Goal: Contribute content: Add original content to the website for others to see

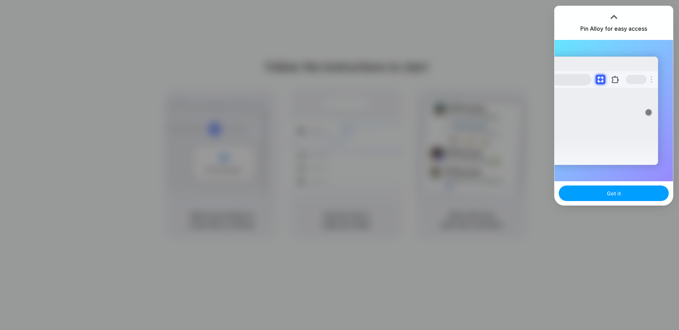
click at [615, 190] on span "Got it" at bounding box center [614, 193] width 14 height 7
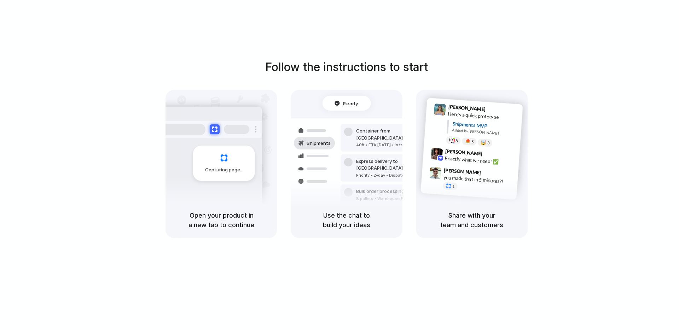
click at [637, 46] on div "Follow the instructions to start Capturing page Open your product in a new tab …" at bounding box center [346, 172] width 693 height 344
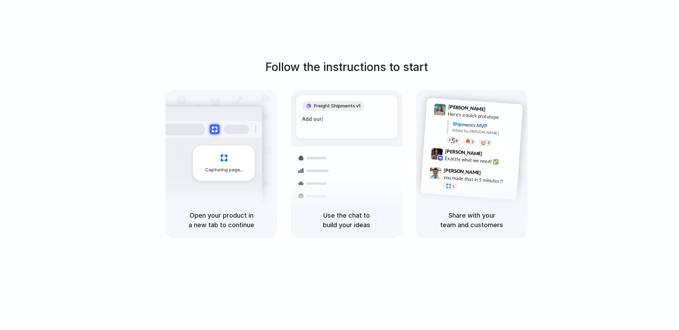
click at [642, 71] on div "Follow the instructions to start Capturing page Open your product in a new tab …" at bounding box center [346, 149] width 679 height 180
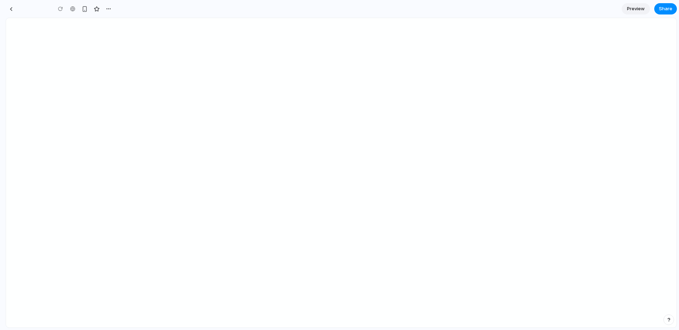
type input "**********"
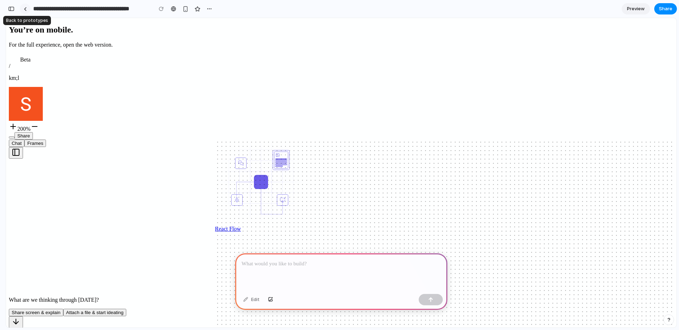
click at [24, 8] on div at bounding box center [25, 9] width 3 height 4
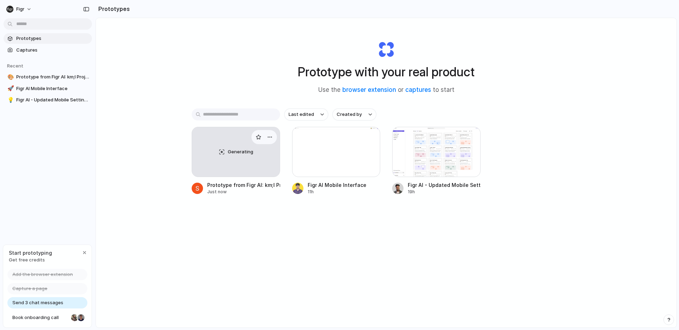
click at [220, 166] on div "Generating" at bounding box center [236, 152] width 88 height 50
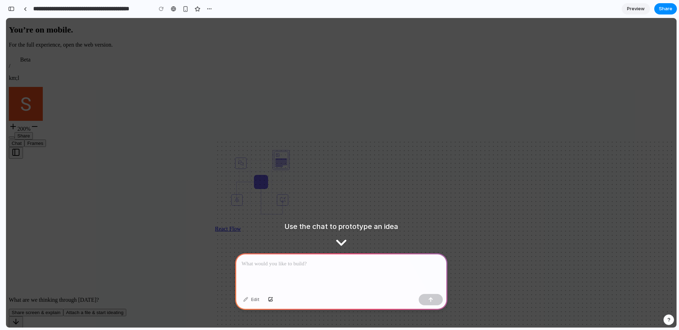
click at [407, 140] on section "Beta / km;l 200% Share" at bounding box center [341, 97] width 665 height 86
click at [449, 140] on section "Beta / km;l 200% Share" at bounding box center [341, 97] width 665 height 86
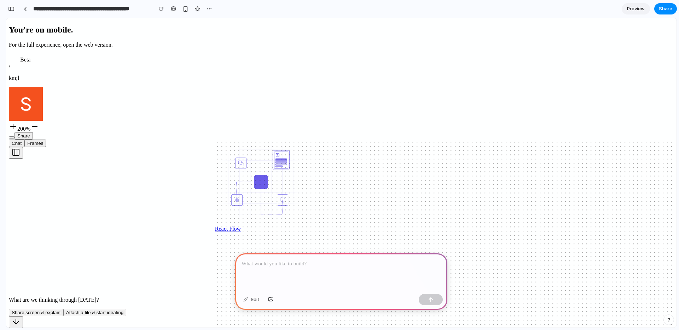
click at [394, 304] on div "Edit" at bounding box center [341, 300] width 212 height 19
click at [16, 54] on icon at bounding box center [14, 58] width 11 height 8
click at [52, 75] on p "km;l" at bounding box center [341, 78] width 665 height 6
click at [33, 132] on button "Share" at bounding box center [23, 135] width 18 height 7
click at [43, 87] on img at bounding box center [26, 104] width 34 height 34
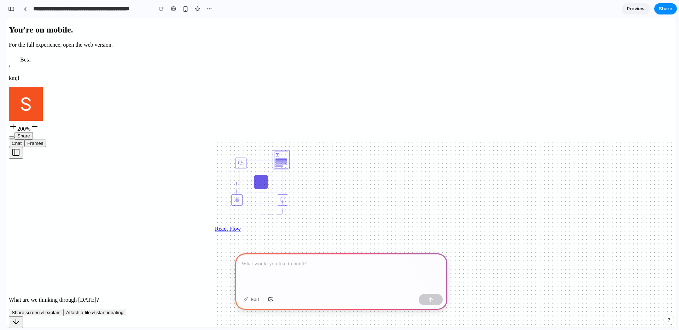
click at [636, 6] on span "Preview" at bounding box center [636, 8] width 18 height 7
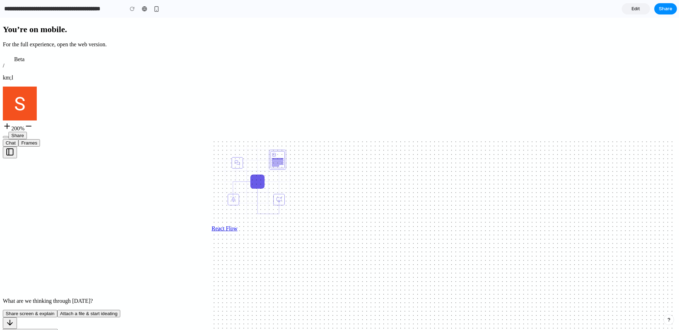
click at [639, 11] on span "Edit" at bounding box center [636, 8] width 8 height 7
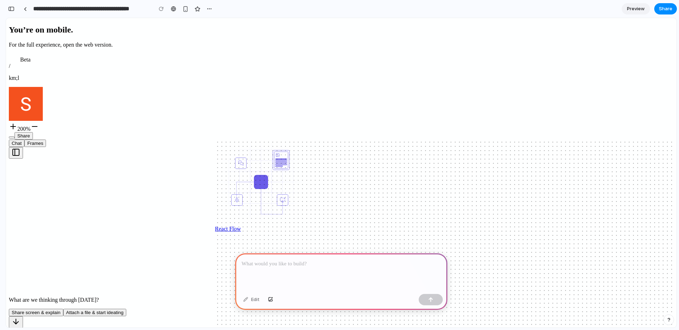
click at [639, 11] on span "Preview" at bounding box center [636, 8] width 18 height 7
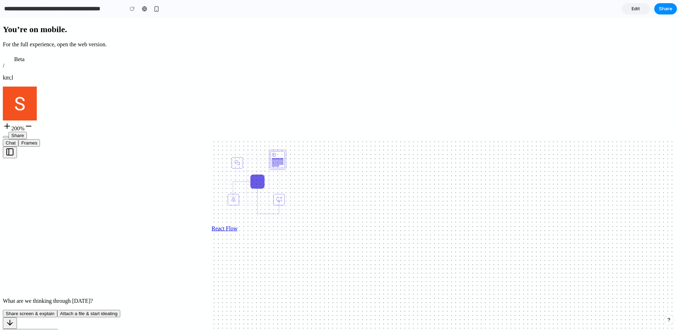
click at [639, 11] on span "Edit" at bounding box center [636, 8] width 8 height 7
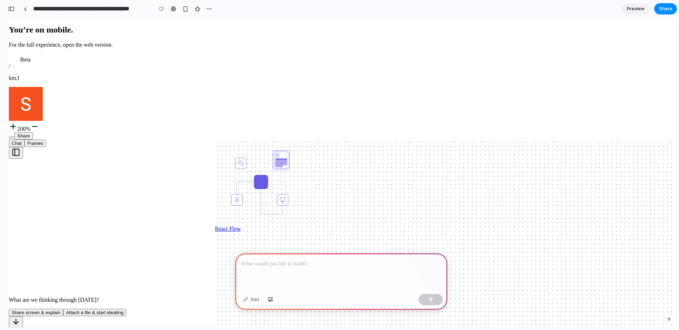
click at [639, 11] on span "Preview" at bounding box center [636, 8] width 18 height 7
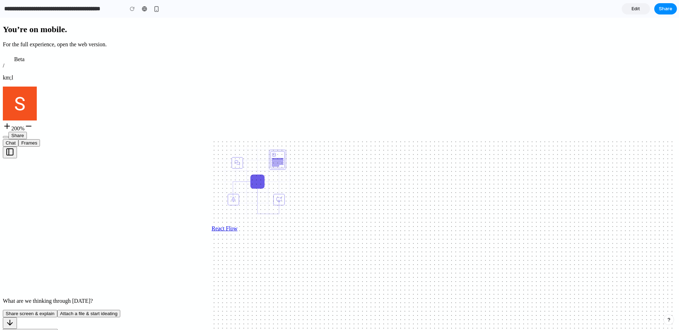
click at [639, 11] on span "Edit" at bounding box center [636, 8] width 8 height 7
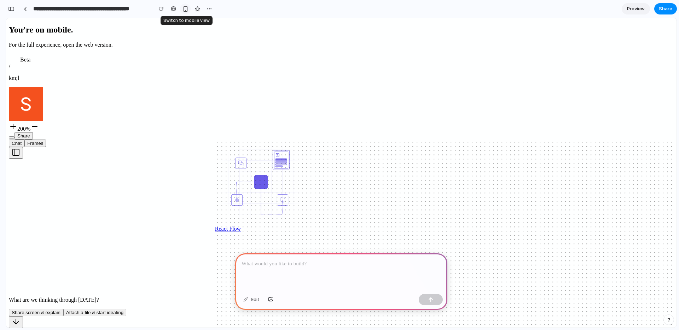
click at [188, 11] on div "button" at bounding box center [185, 9] width 6 height 6
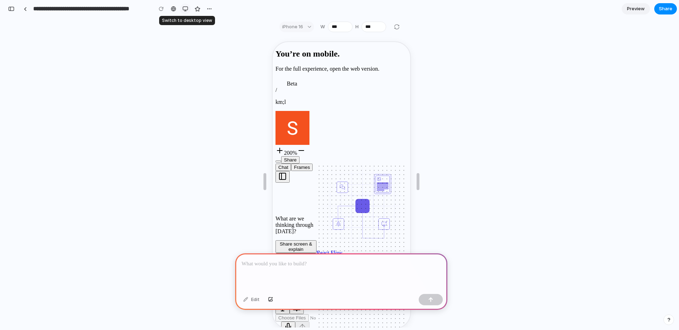
click at [187, 9] on div "button" at bounding box center [185, 9] width 6 height 6
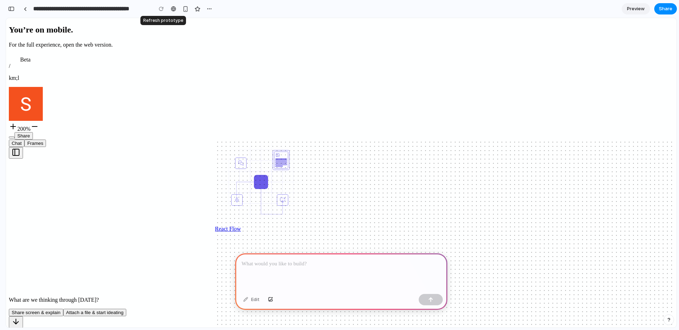
click at [163, 8] on div at bounding box center [161, 9] width 11 height 11
click at [12, 8] on div "button" at bounding box center [11, 8] width 6 height 5
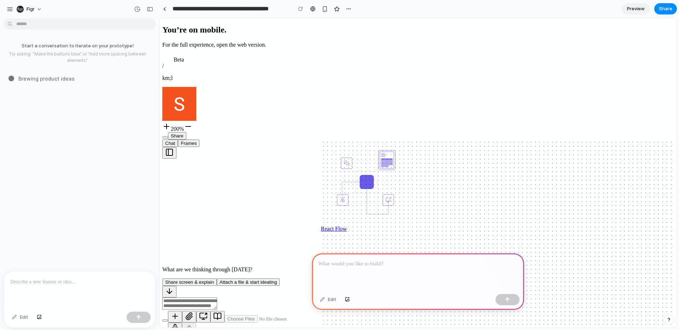
click at [34, 281] on p at bounding box center [79, 282] width 139 height 8
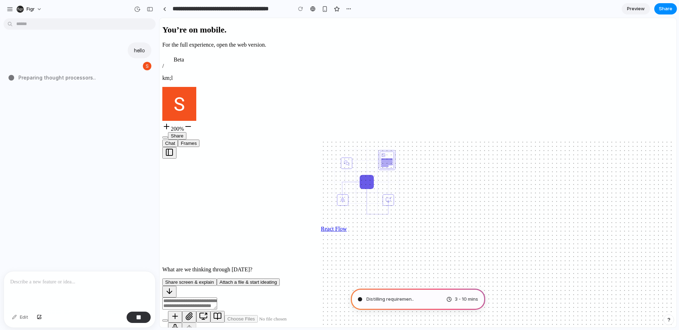
click at [410, 302] on span "Distilling requiremen .." at bounding box center [389, 299] width 47 height 7
click at [427, 300] on div "Summoning 3 - 10 mins" at bounding box center [418, 299] width 134 height 21
click at [458, 299] on span "3 - 10 mins" at bounding box center [466, 299] width 23 height 7
type input "**********"
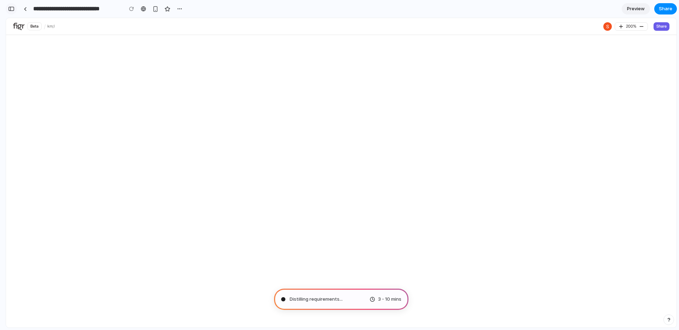
click at [11, 11] on div "button" at bounding box center [11, 8] width 6 height 5
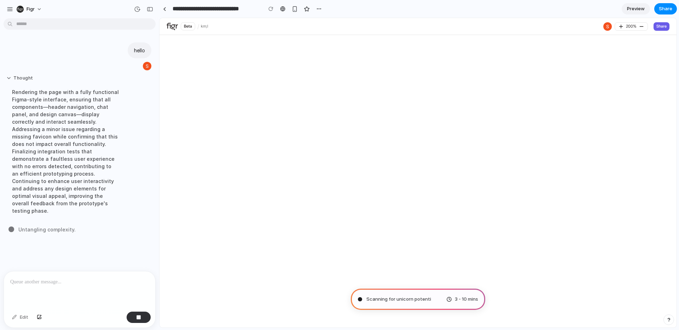
click at [23, 77] on button "Thought" at bounding box center [65, 78] width 118 height 6
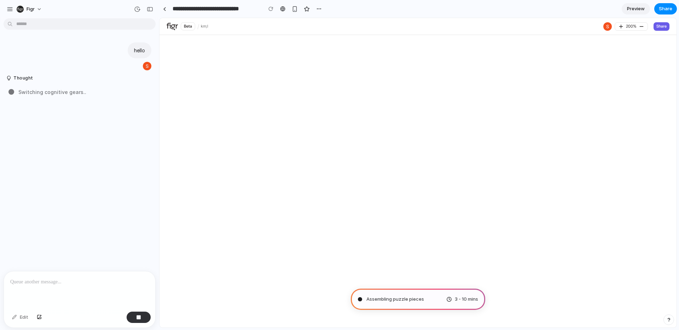
click at [466, 302] on span "3 - 10 mins" at bounding box center [466, 299] width 23 height 7
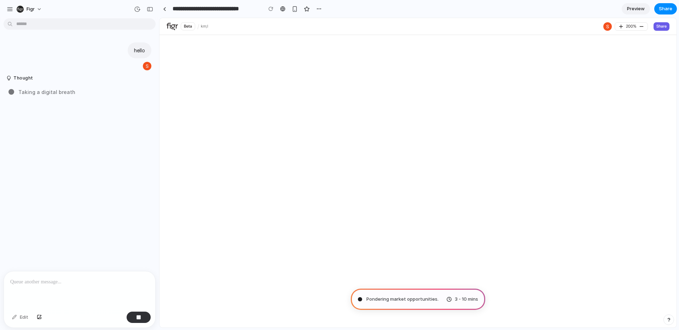
click at [466, 302] on span "3 - 10 mins" at bounding box center [466, 299] width 23 height 7
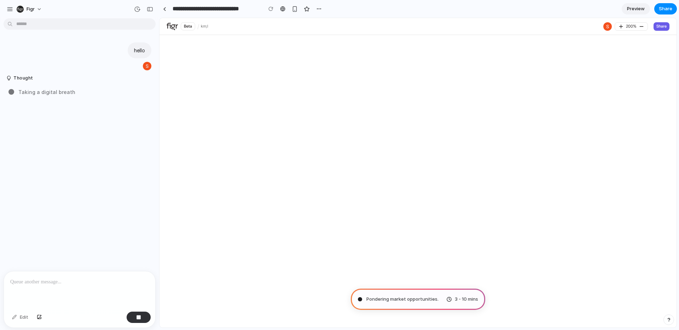
click at [466, 302] on span "3 - 10 mins" at bounding box center [466, 299] width 23 height 7
click at [316, 7] on button "button" at bounding box center [319, 9] width 11 height 11
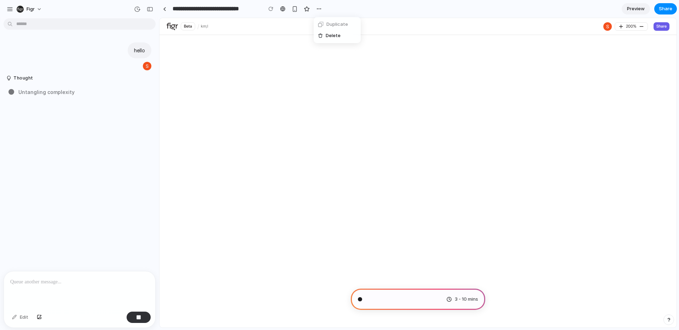
click at [380, 7] on div "Duplicate Delete" at bounding box center [339, 165] width 679 height 330
click at [430, 151] on section "Beta / km;l 200% Share" at bounding box center [417, 173] width 517 height 310
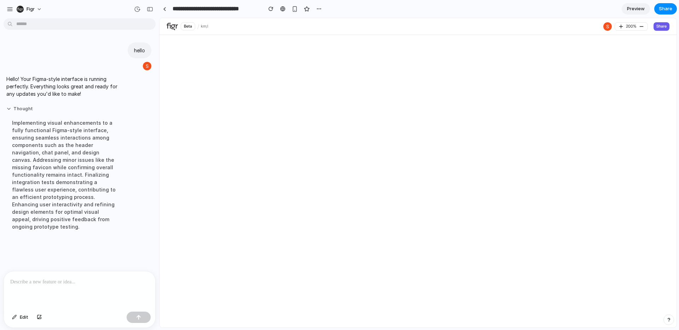
click at [27, 109] on button "Thought" at bounding box center [65, 109] width 118 height 6
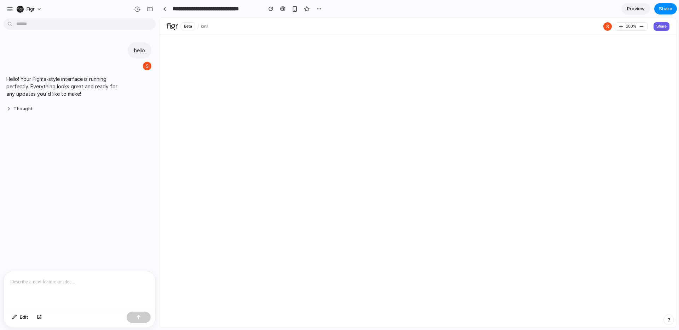
click at [27, 109] on button "Thought" at bounding box center [65, 109] width 118 height 6
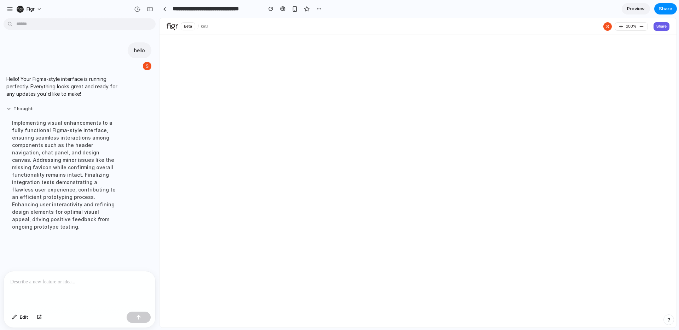
click at [19, 107] on button "Thought" at bounding box center [65, 109] width 118 height 6
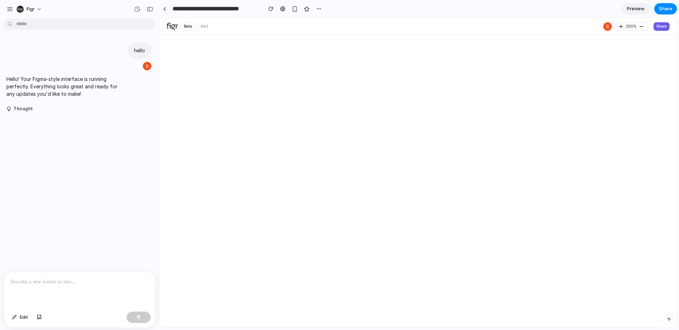
scroll to position [299, 0]
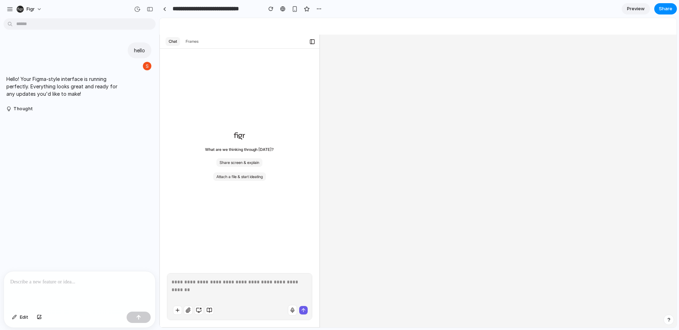
click at [176, 308] on icon "button" at bounding box center [178, 311] width 6 height 6
click at [54, 285] on p at bounding box center [79, 282] width 139 height 8
click at [84, 197] on div "hello Hello! Your Figma-style interface is running perfectly. Everything looks …" at bounding box center [77, 146] width 155 height 250
click at [197, 38] on button "Frames" at bounding box center [192, 41] width 19 height 9
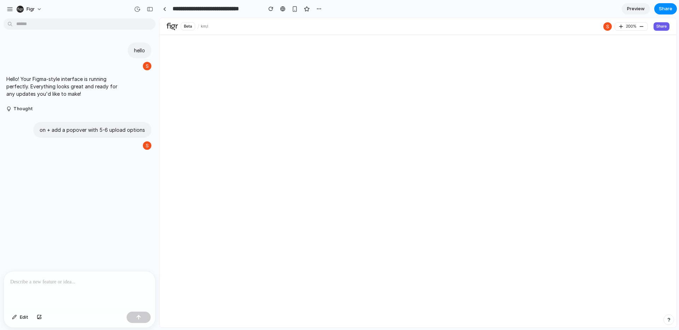
scroll to position [0, 0]
click at [63, 286] on p at bounding box center [79, 282] width 139 height 8
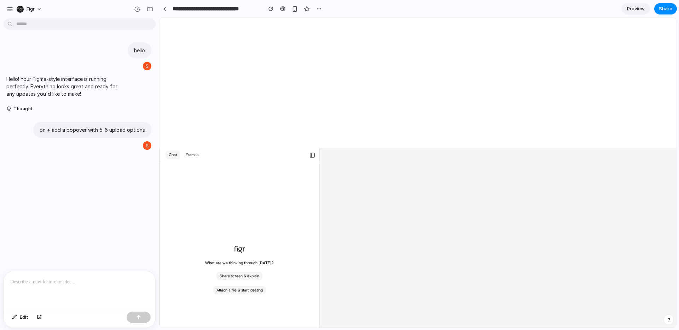
scroll to position [299, 0]
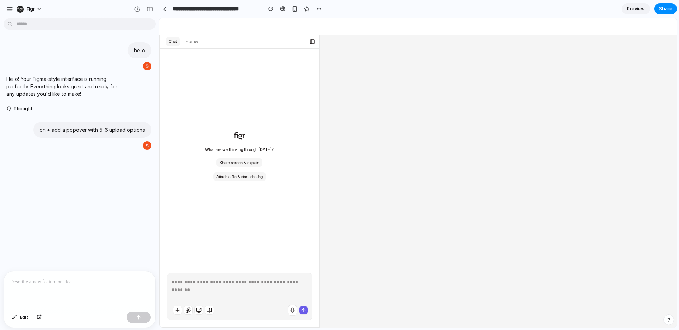
click at [178, 308] on icon "button" at bounding box center [178, 311] width 6 height 6
drag, startPoint x: 43, startPoint y: 130, endPoint x: 159, endPoint y: 130, distance: 115.6
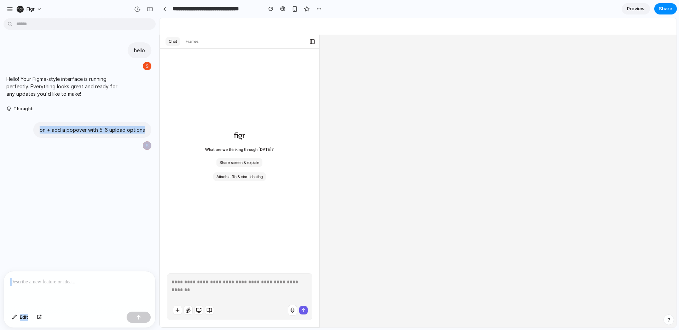
click at [159, 130] on div "**********" at bounding box center [339, 165] width 679 height 330
copy div "on + add a popover with 5-6 upload options Edit"
click at [106, 157] on div "hello Hello! Your Figma-style interface is running perfectly. Everything looks …" at bounding box center [77, 146] width 155 height 250
click at [71, 131] on p "on + add a popover with 5-6 upload options" at bounding box center [92, 129] width 105 height 7
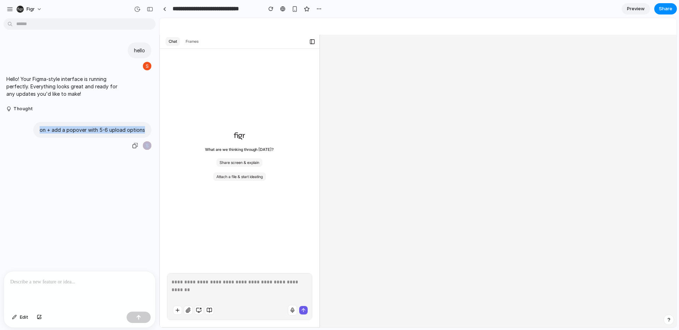
click at [71, 131] on p "on + add a popover with 5-6 upload options" at bounding box center [92, 129] width 105 height 7
copy div "on + add a popover with 5-6 upload options"
click at [55, 292] on div at bounding box center [79, 290] width 151 height 37
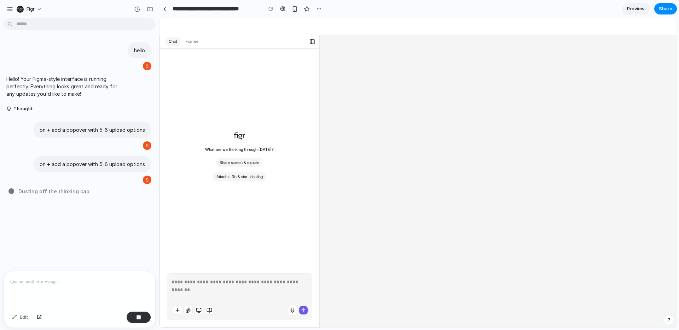
click at [245, 173] on button "Attach a file & start ideating" at bounding box center [239, 177] width 53 height 8
click at [178, 308] on icon "button" at bounding box center [178, 311] width 6 height 6
click at [449, 182] on div at bounding box center [498, 181] width 356 height 293
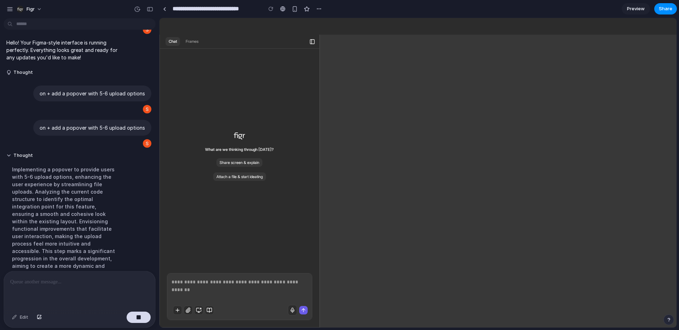
scroll to position [62, 0]
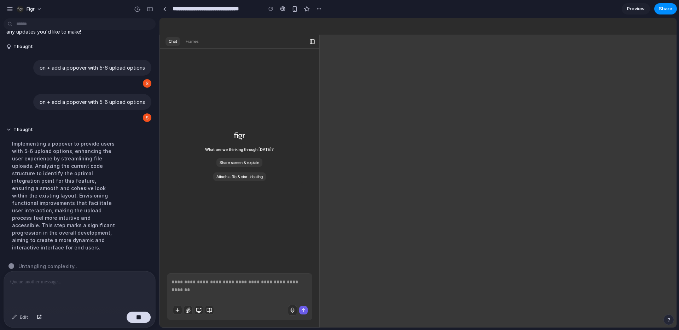
click at [46, 180] on div "Implementing a popover to provide users with 5-6 upload options, enhancing the …" at bounding box center [65, 196] width 118 height 120
click at [27, 129] on button "Thought" at bounding box center [65, 130] width 118 height 6
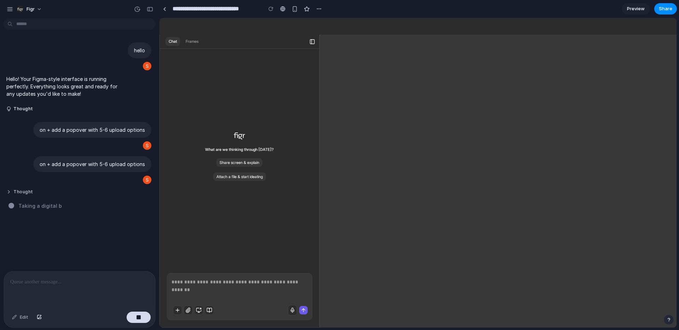
click at [27, 191] on button "Thought" at bounding box center [65, 192] width 118 height 6
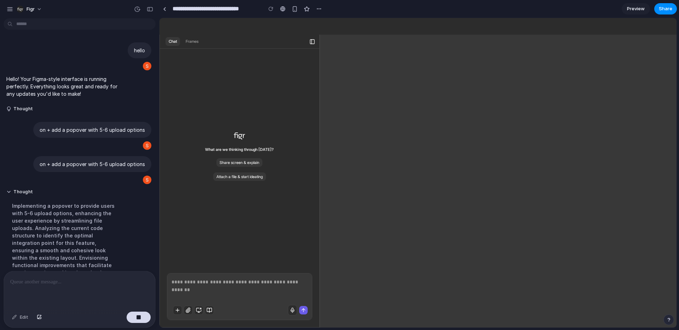
scroll to position [62, 0]
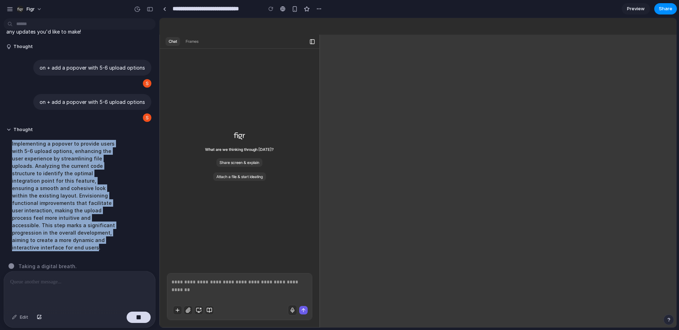
drag, startPoint x: 26, startPoint y: 240, endPoint x: 0, endPoint y: 142, distance: 101.3
click at [0, 142] on div "Thought Implementing a popover to provide users with 5-6 upload options, enhanc…" at bounding box center [77, 191] width 155 height 137
click at [47, 179] on div "Implementing a popover to provide users with 5-6 upload options, enhancing the …" at bounding box center [65, 196] width 118 height 120
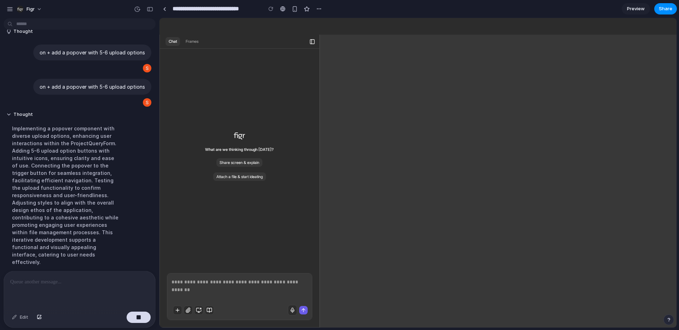
scroll to position [85, 0]
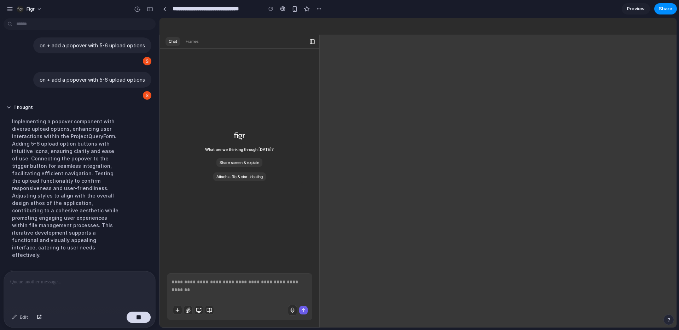
click at [178, 308] on icon "button" at bounding box center [178, 311] width 6 height 6
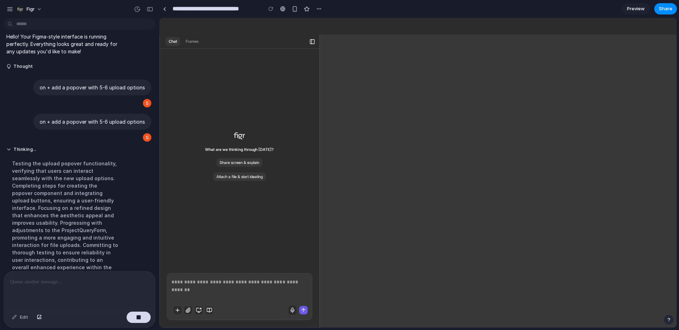
scroll to position [62, 0]
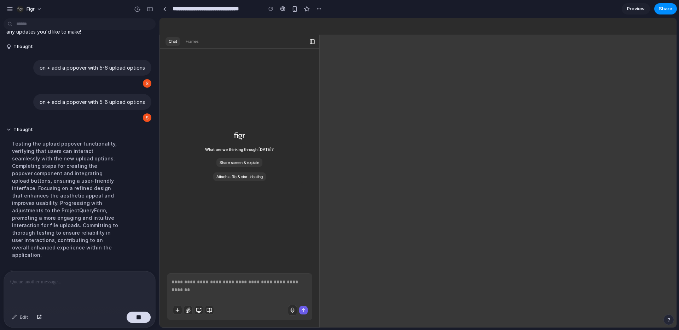
click at [177, 308] on icon "button" at bounding box center [178, 311] width 6 height 6
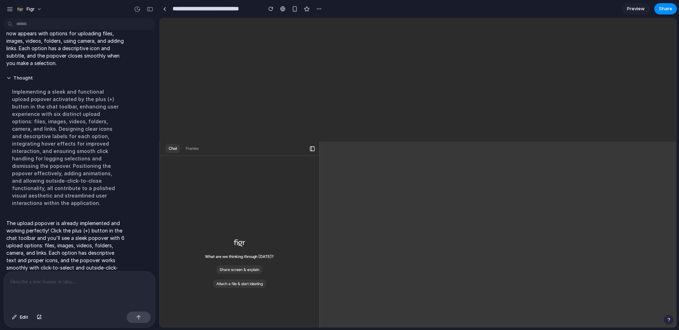
scroll to position [299, 0]
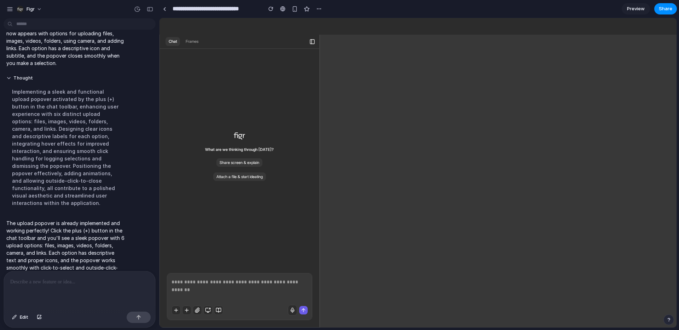
click at [175, 308] on icon "button" at bounding box center [176, 311] width 6 height 6
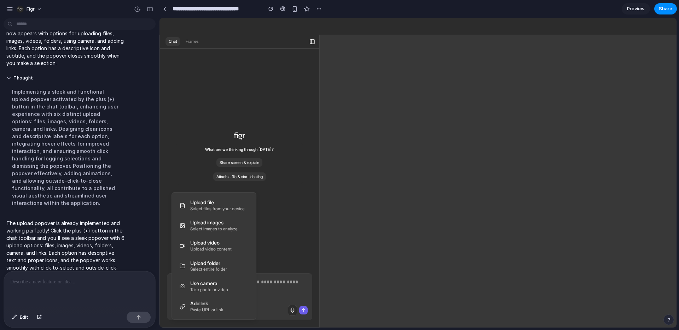
click at [284, 162] on div "Upload file Select files from your device Upload images Select images to analyz…" at bounding box center [417, 173] width 517 height 310
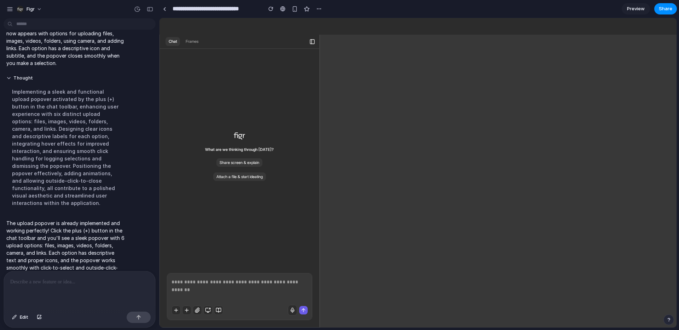
click at [178, 308] on icon "button" at bounding box center [176, 311] width 6 height 6
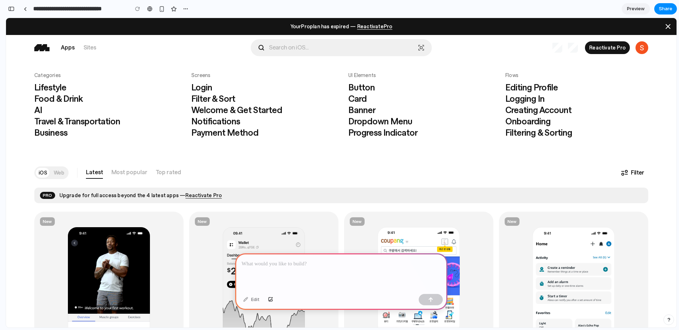
click at [223, 102] on link "Filter & Sort" at bounding box center [213, 99] width 44 height 10
click at [259, 265] on p at bounding box center [341, 264] width 199 height 8
click at [250, 298] on div "Edit" at bounding box center [251, 299] width 23 height 11
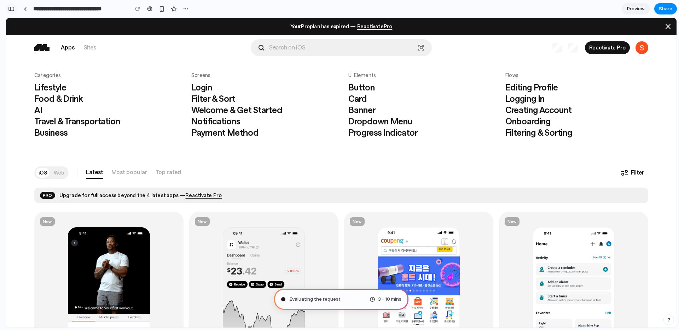
click at [8, 10] on div "button" at bounding box center [11, 8] width 6 height 5
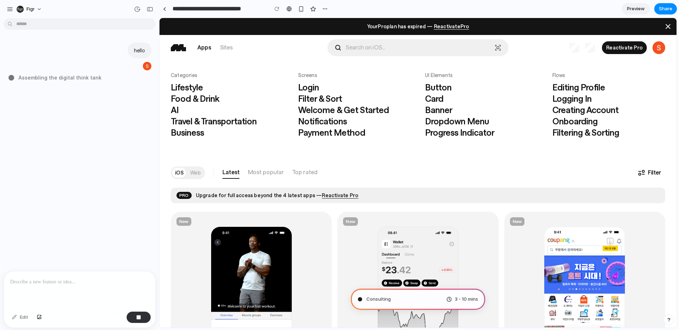
type input "**********"
click at [46, 275] on div at bounding box center [79, 290] width 151 height 37
click at [43, 319] on button "button" at bounding box center [39, 317] width 12 height 11
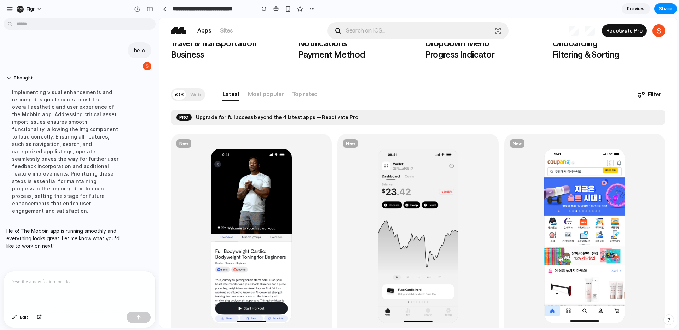
scroll to position [190, 0]
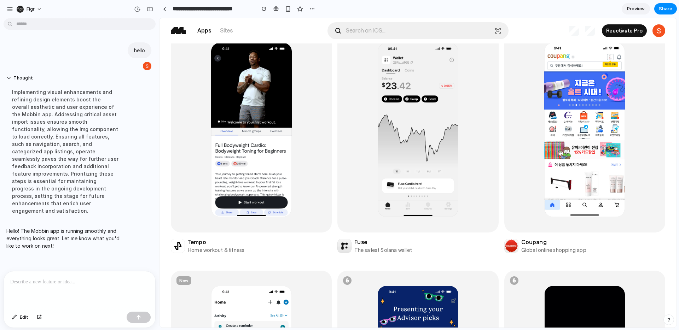
click at [487, 131] on icon "arrow right icon" at bounding box center [485, 130] width 7 height 7
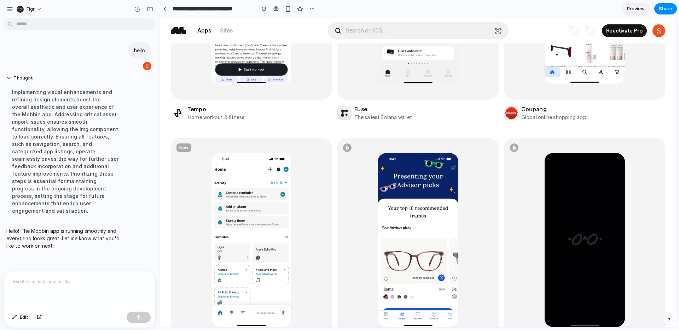
scroll to position [0, 0]
